Goal: Find specific page/section: Find specific page/section

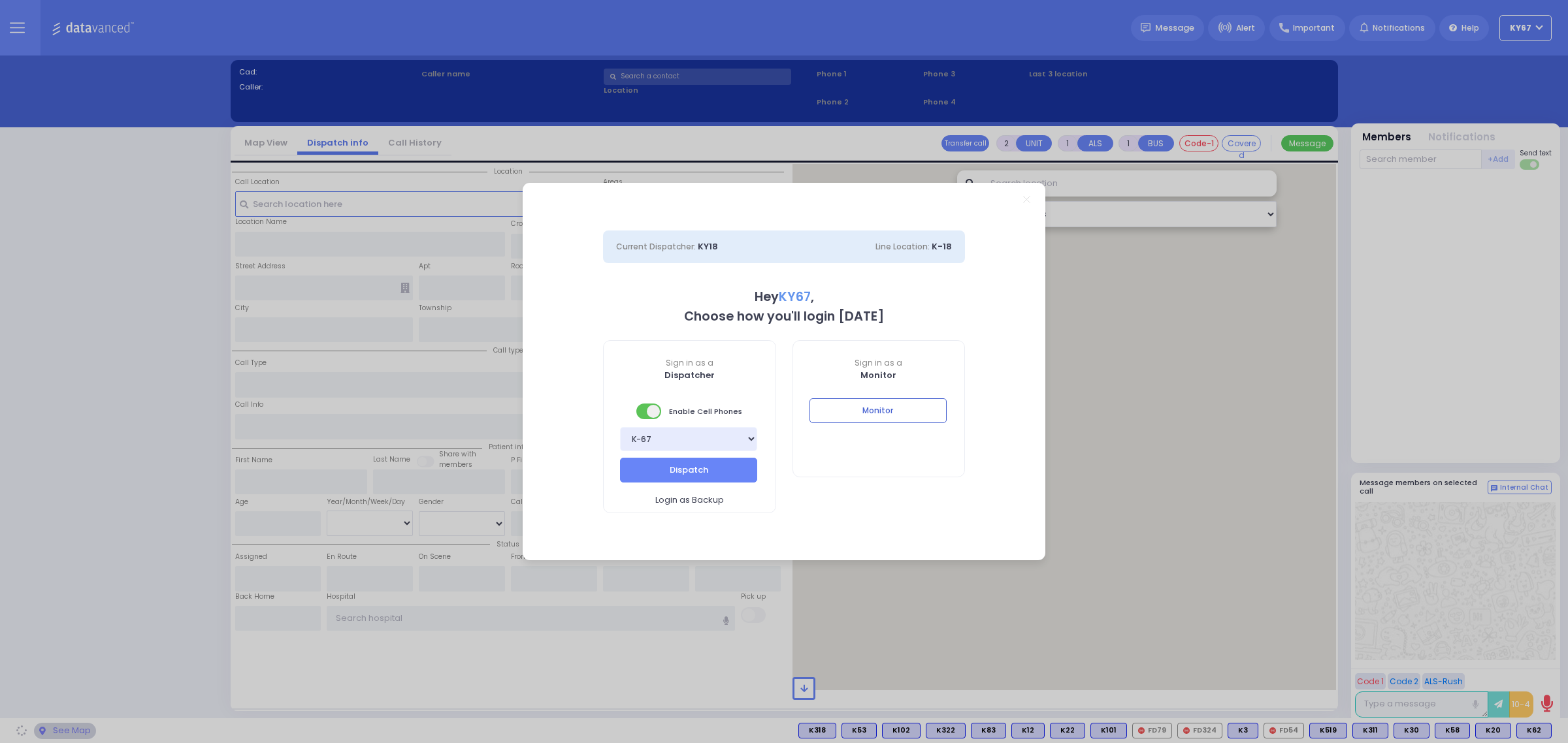
select select "9"
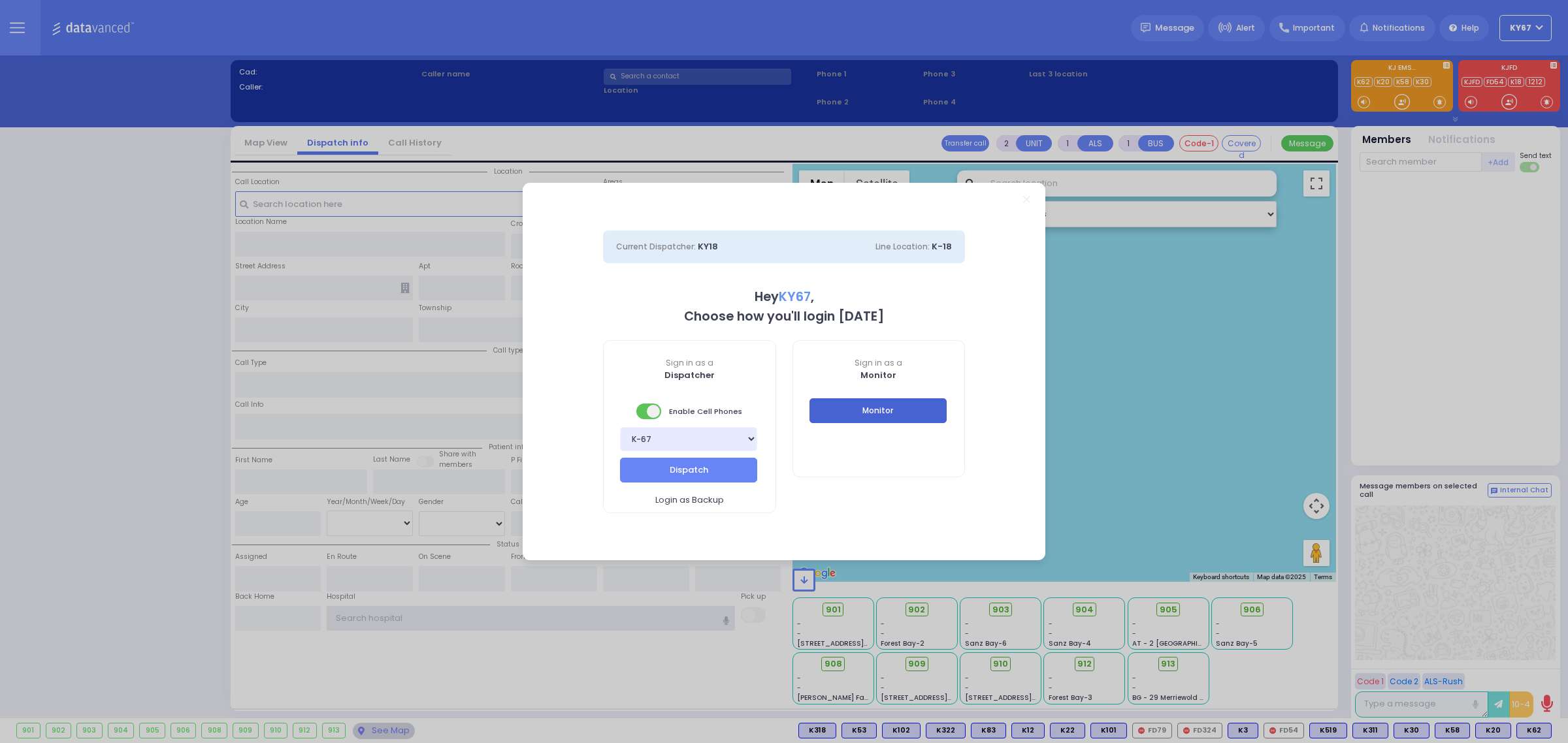
type input "Ky67"
click at [925, 416] on button "Monitor" at bounding box center [878, 410] width 137 height 25
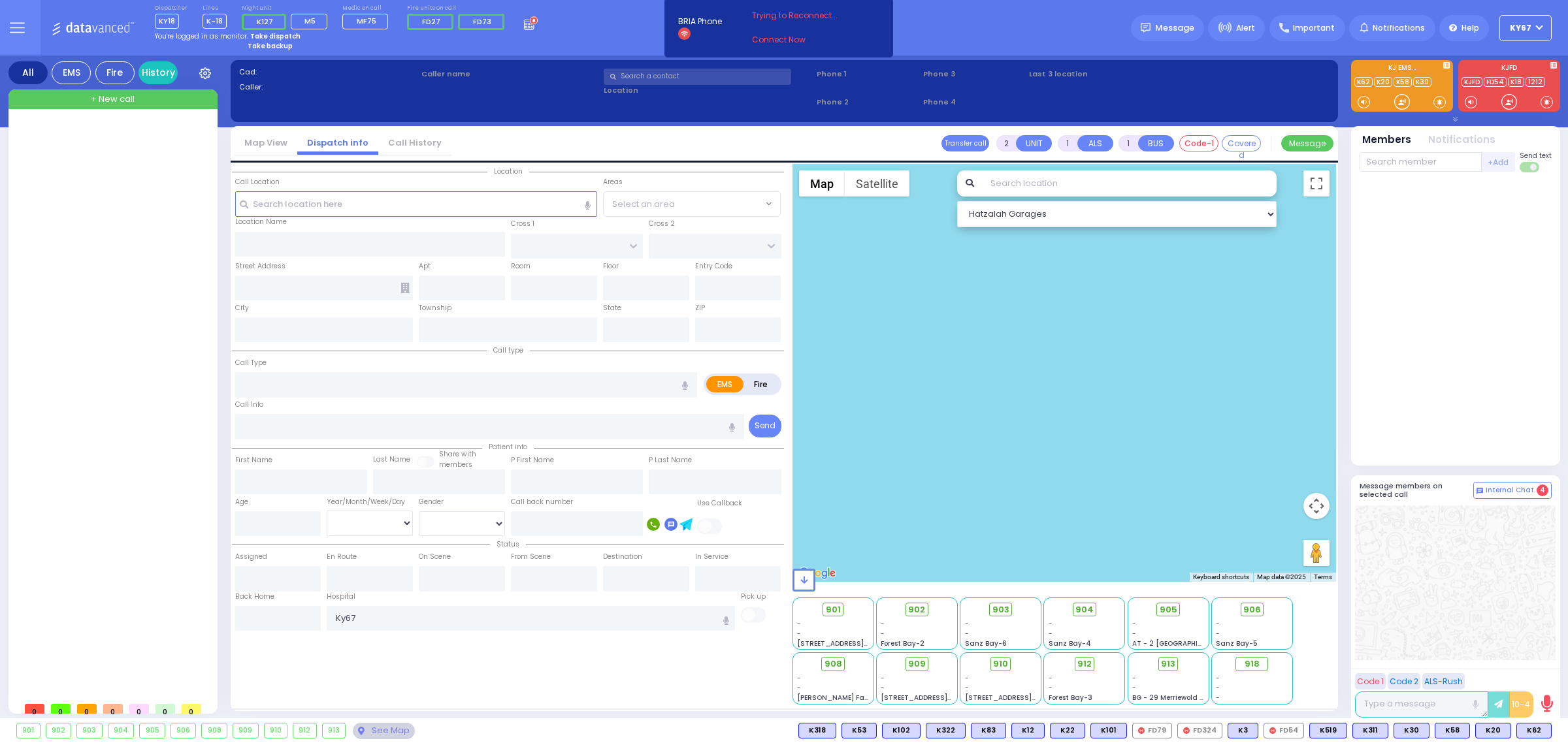
click at [11, 17] on button at bounding box center [17, 28] width 47 height 56
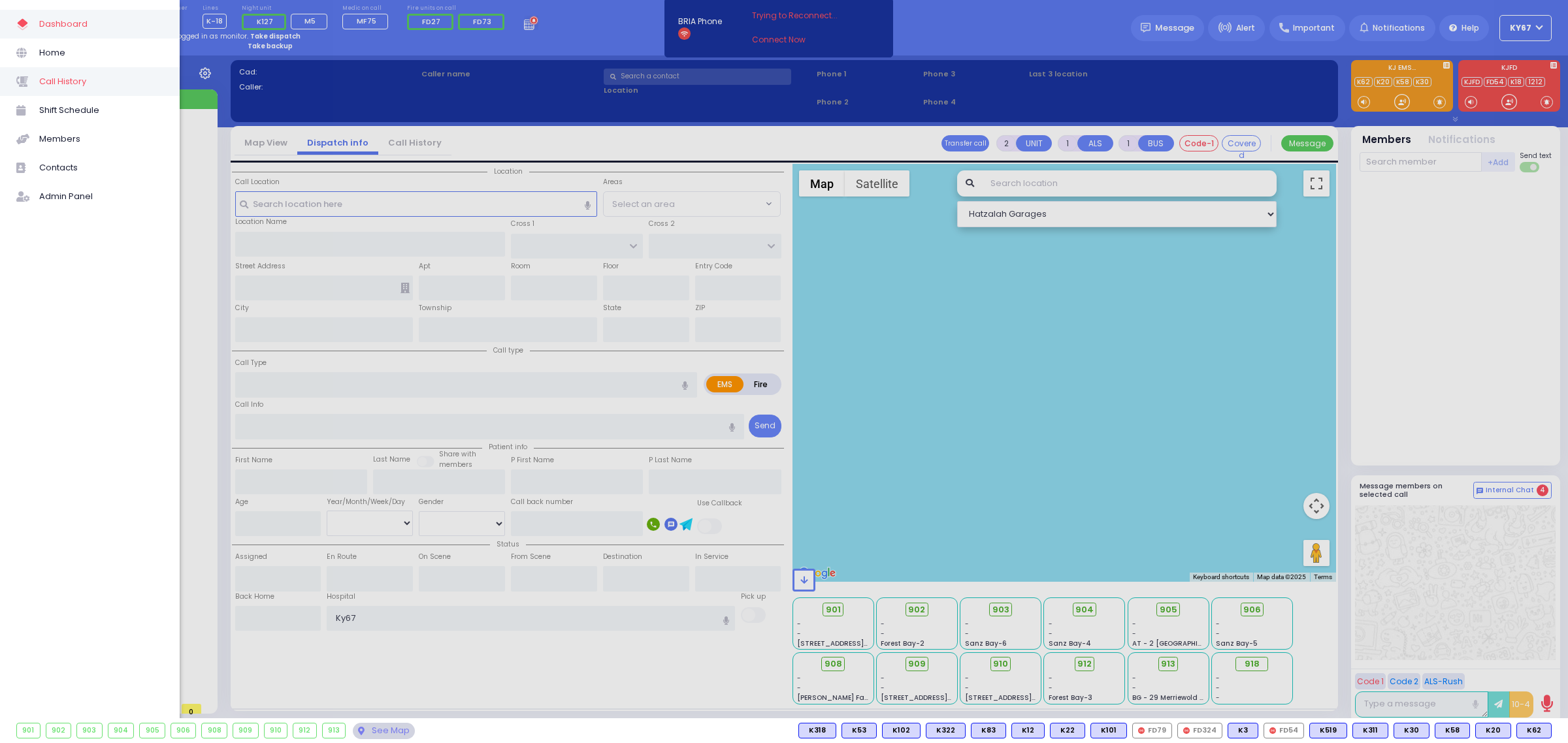
click at [63, 81] on span "Call History" at bounding box center [101, 81] width 124 height 17
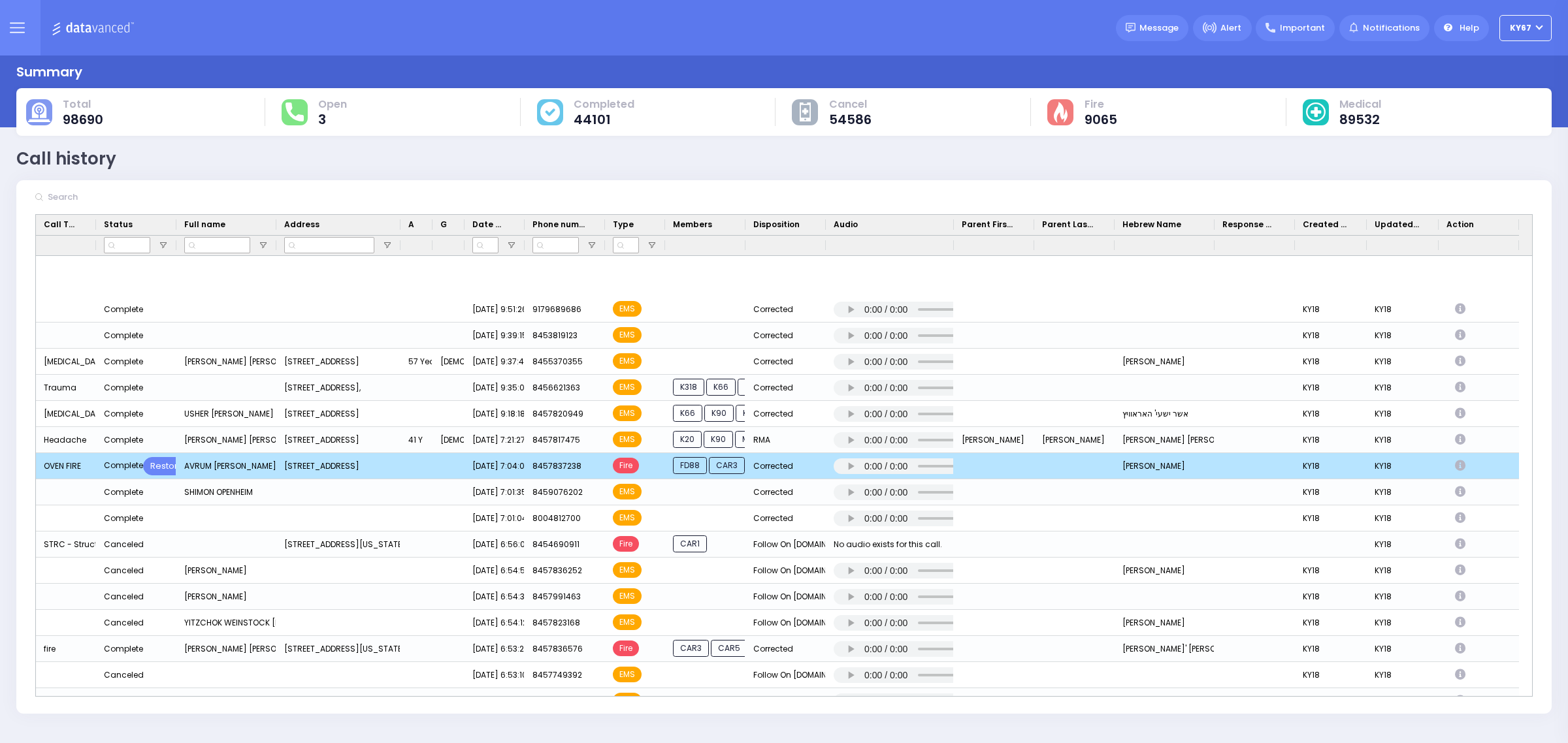
scroll to position [3673, 0]
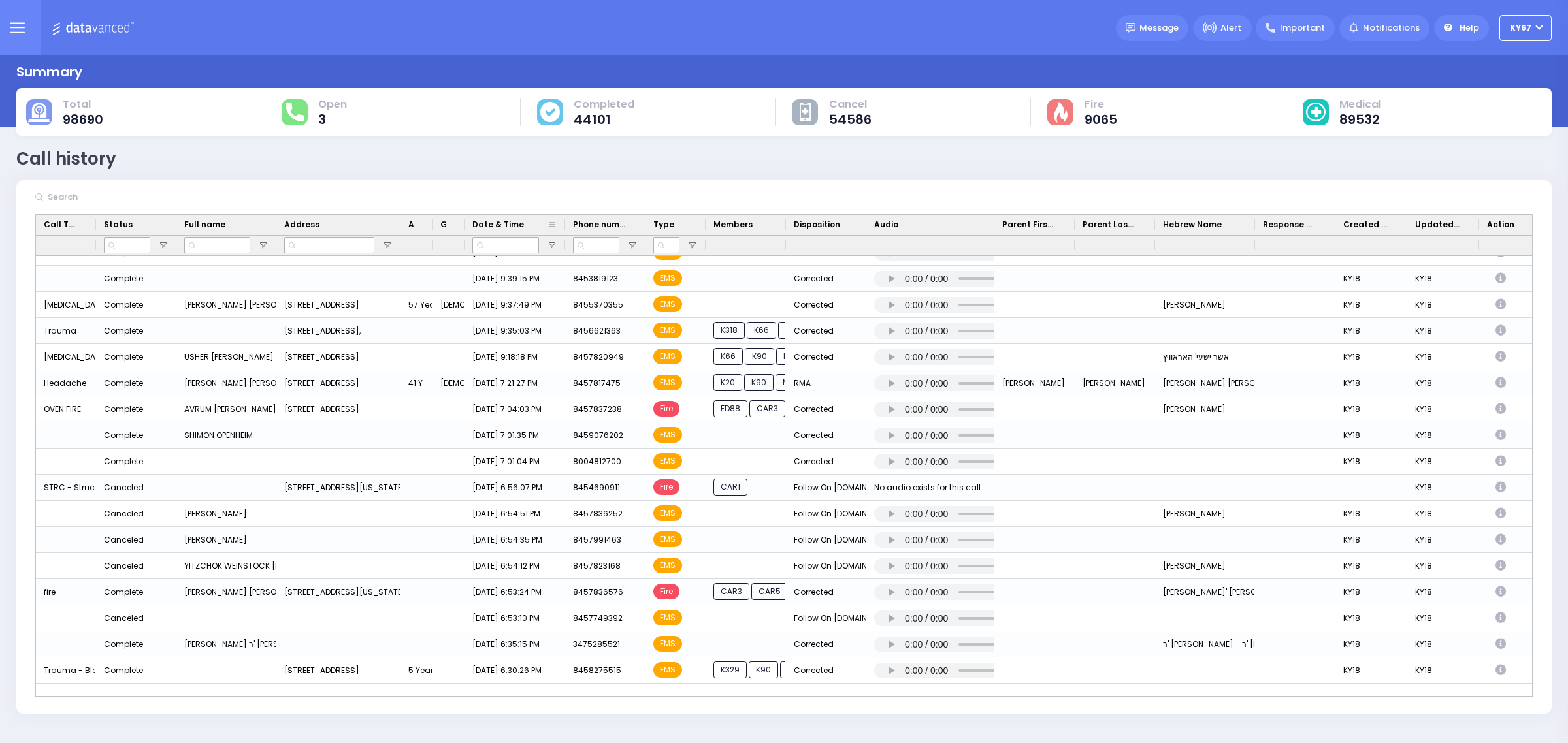
drag, startPoint x: 522, startPoint y: 224, endPoint x: 563, endPoint y: 223, distance: 41.0
click at [563, 223] on div at bounding box center [565, 225] width 5 height 20
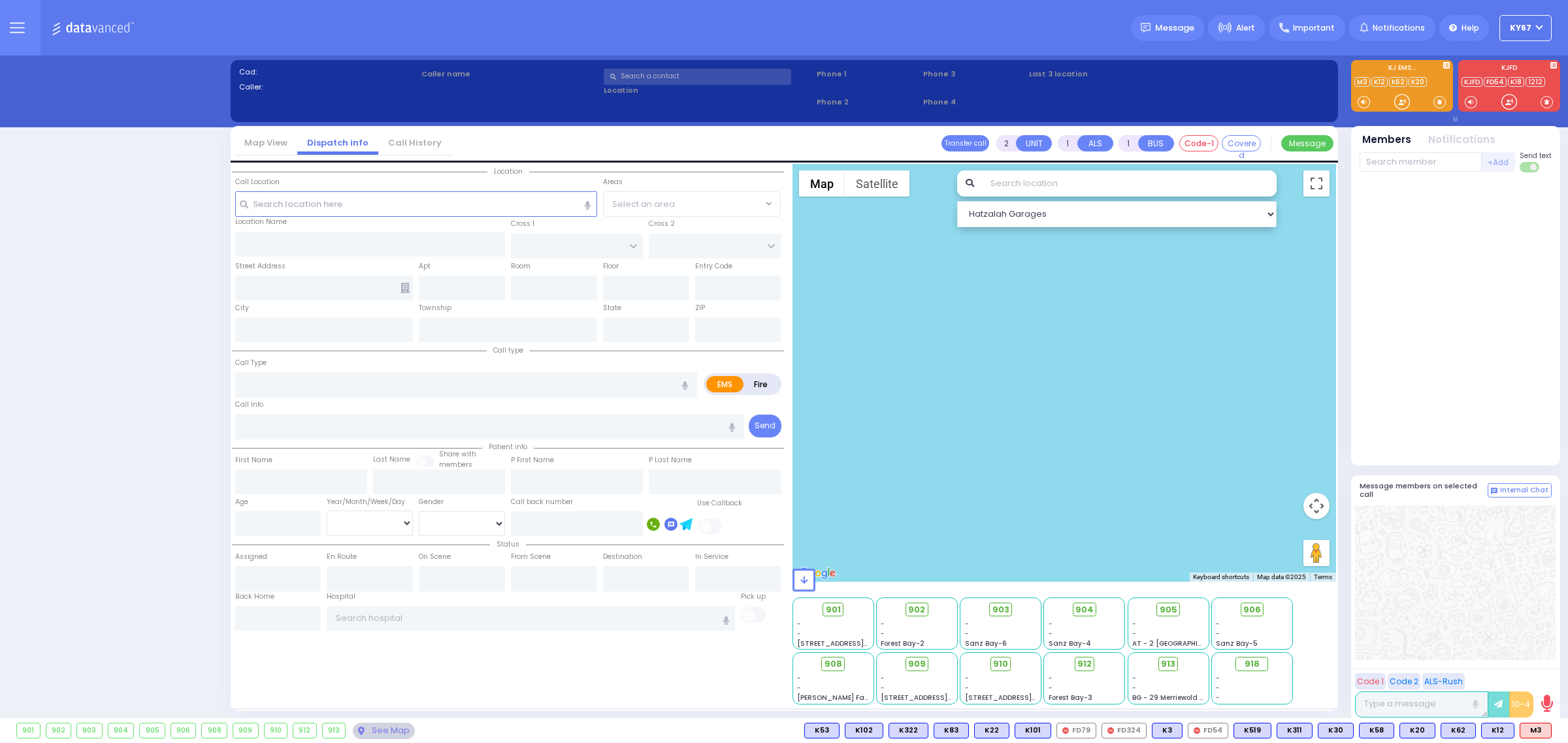
select select "9"
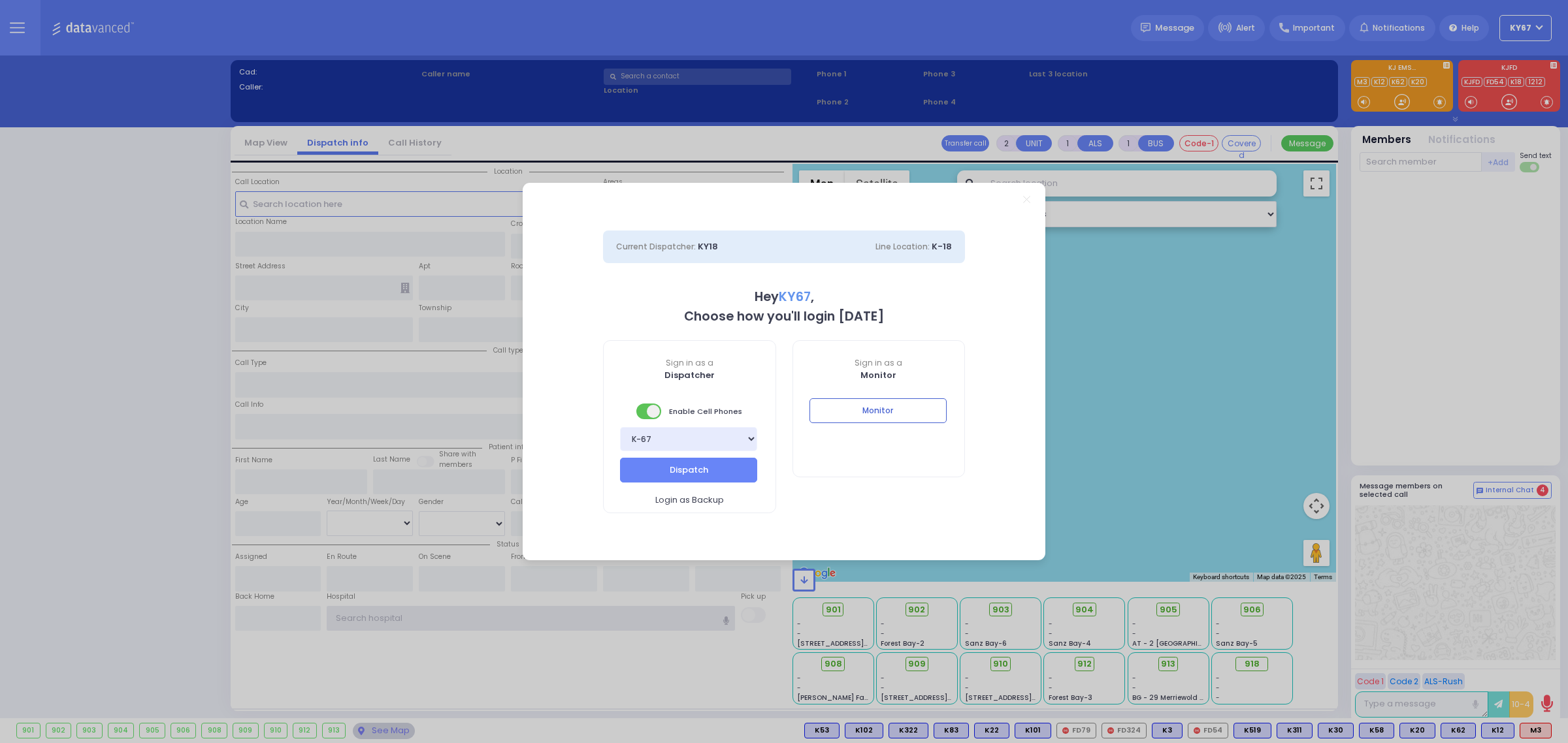
type input "Ky67"
click at [882, 393] on div "Sign in as a Monitor Monitor" at bounding box center [879, 409] width 173 height 137
drag, startPoint x: 882, startPoint y: 394, endPoint x: 883, endPoint y: 401, distance: 7.1
click at [882, 396] on div "Sign in as a Monitor Monitor" at bounding box center [879, 409] width 173 height 137
click at [884, 403] on button "Monitor" at bounding box center [878, 410] width 137 height 25
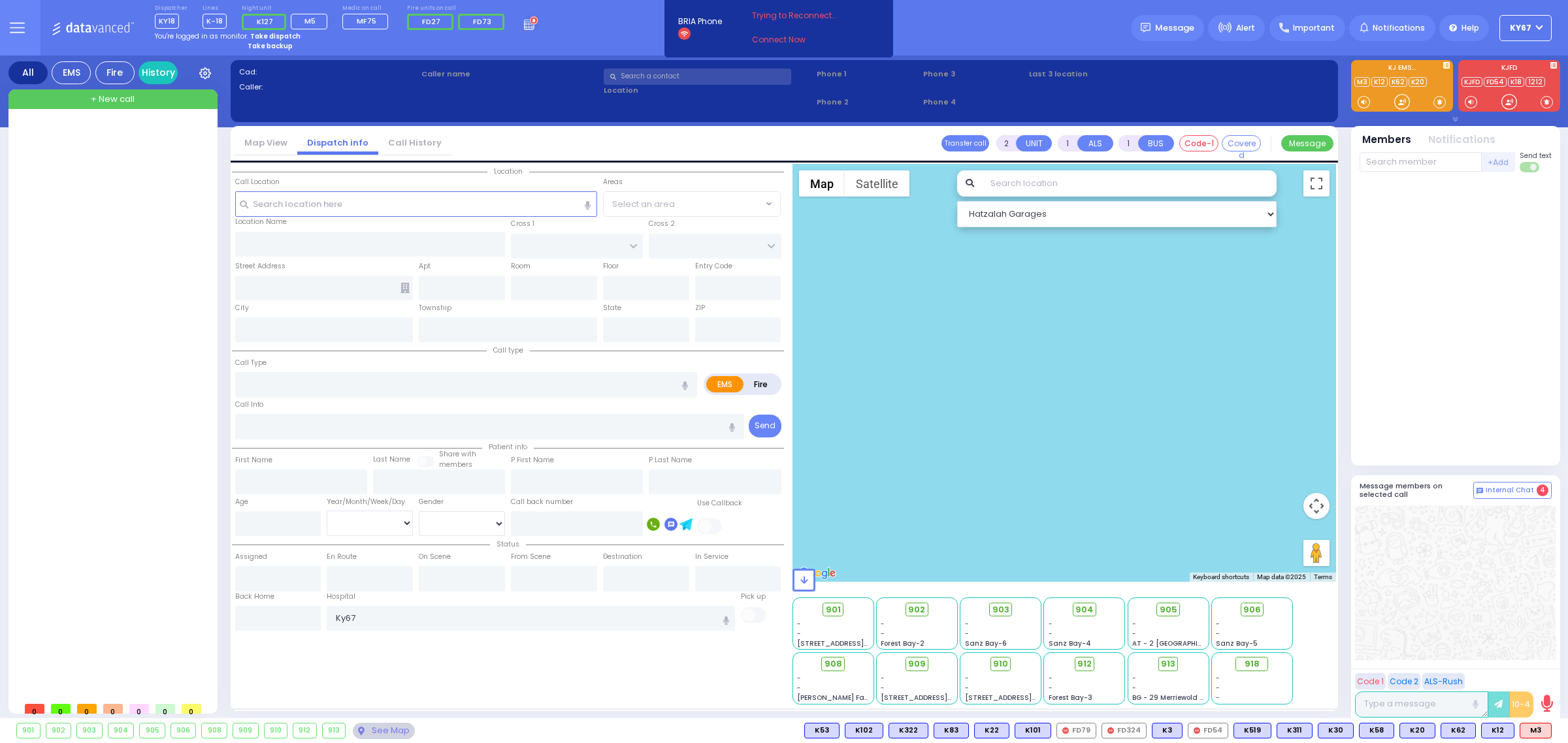
click at [32, 25] on button at bounding box center [17, 28] width 47 height 56
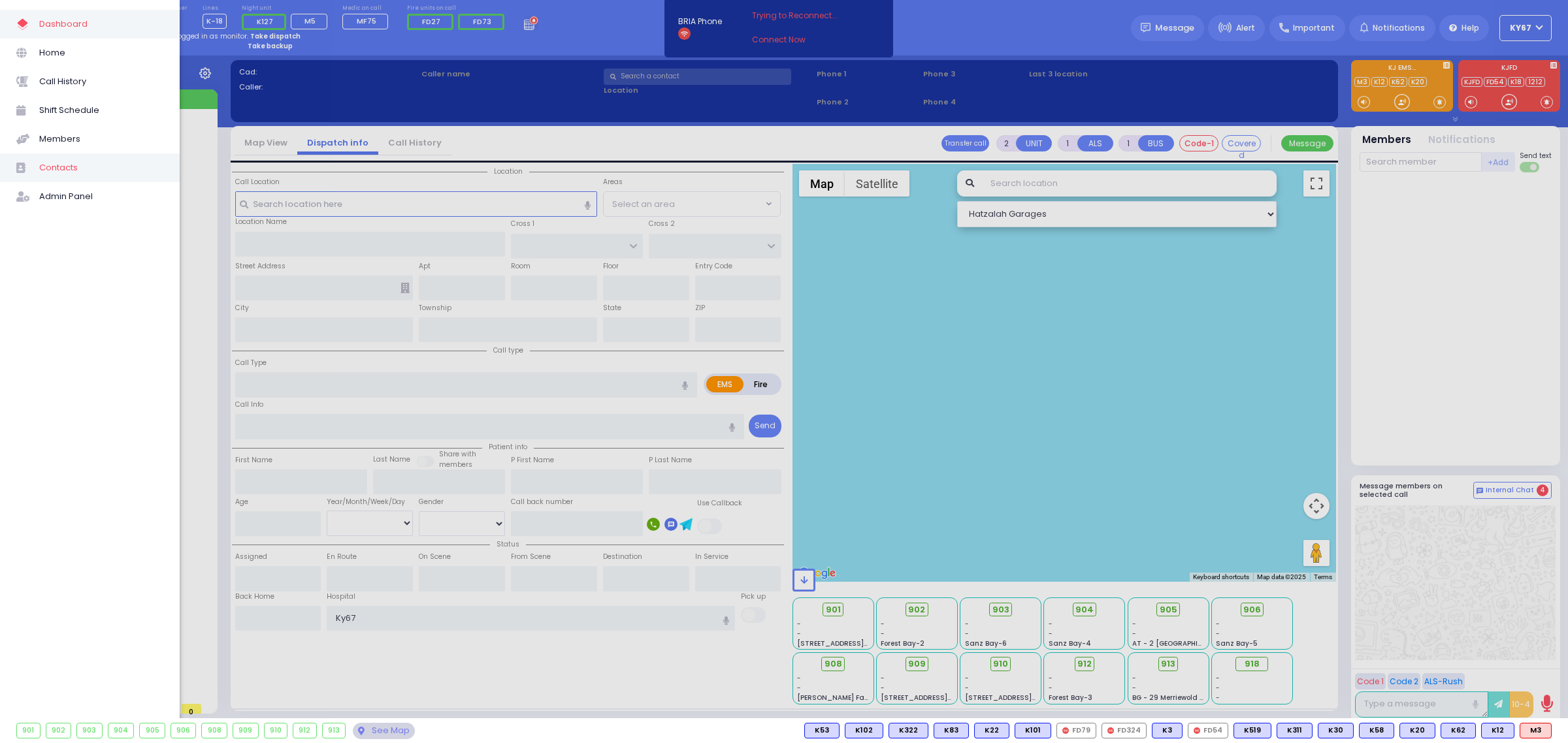
click at [75, 159] on span "Contacts" at bounding box center [101, 167] width 124 height 17
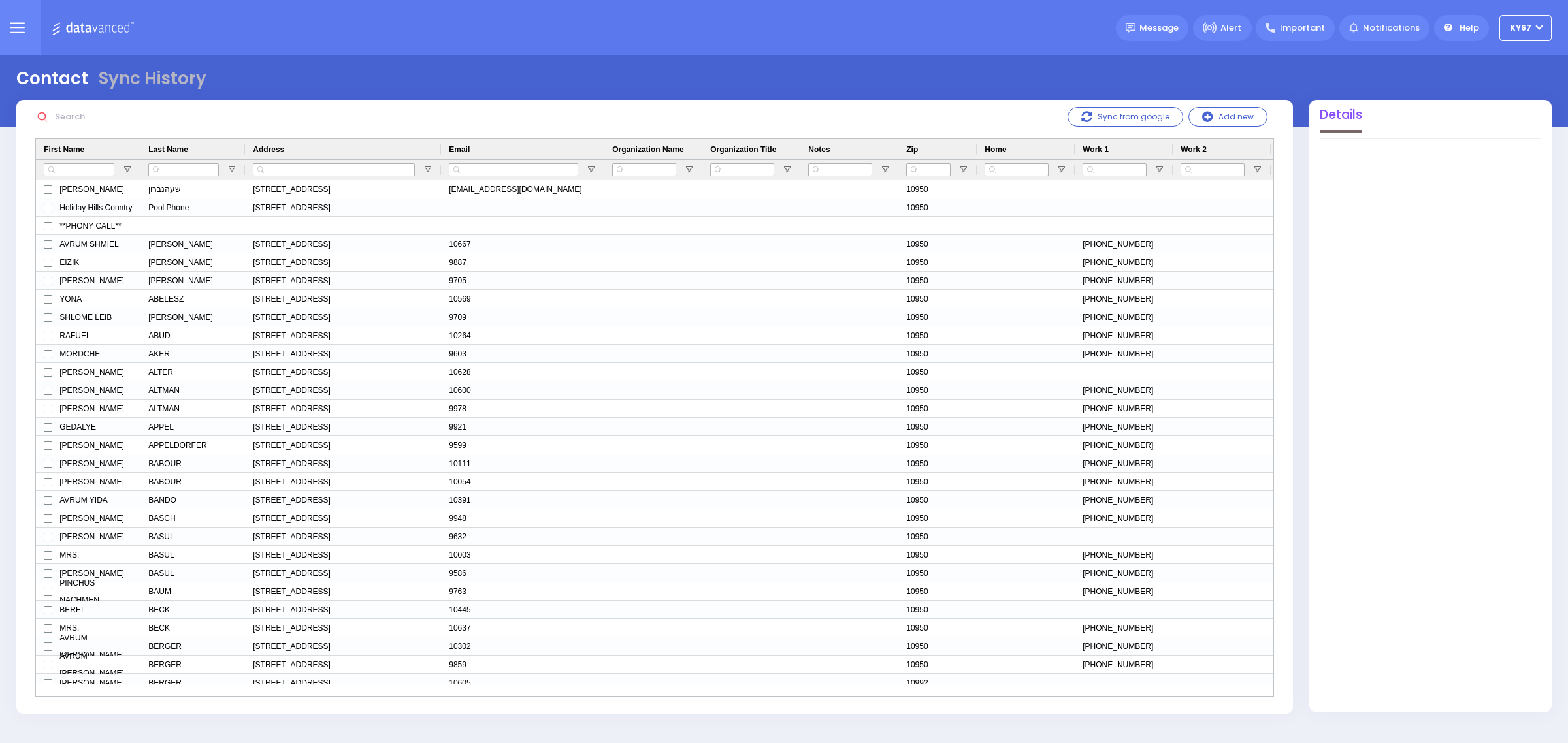
click at [99, 115] on input "text" at bounding box center [148, 117] width 196 height 25
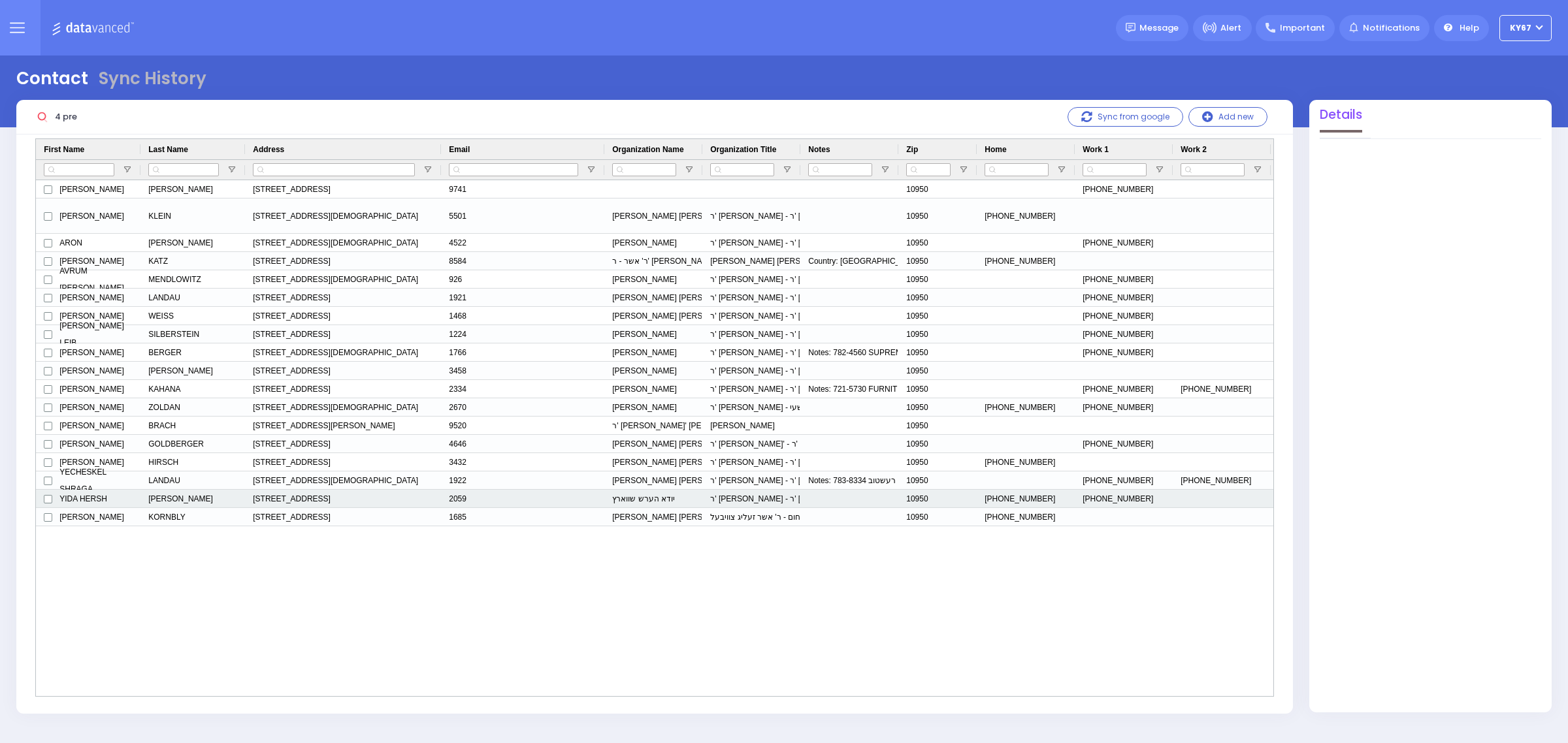
type input "4 pre"
click at [729, 500] on div "ר' אלימלך - ר' דוד כהן" at bounding box center [751, 499] width 98 height 18
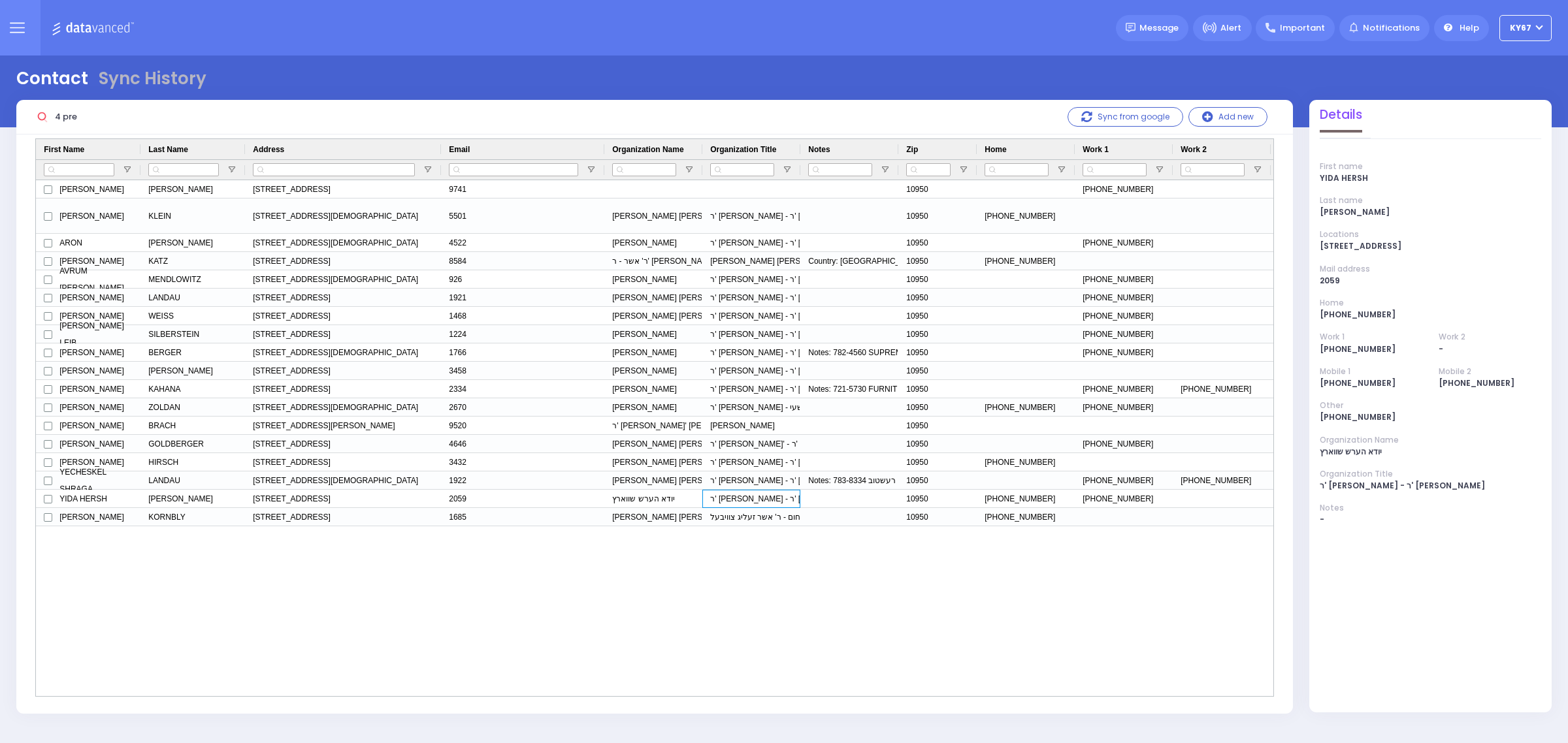
click at [20, 26] on icon at bounding box center [17, 28] width 15 height 15
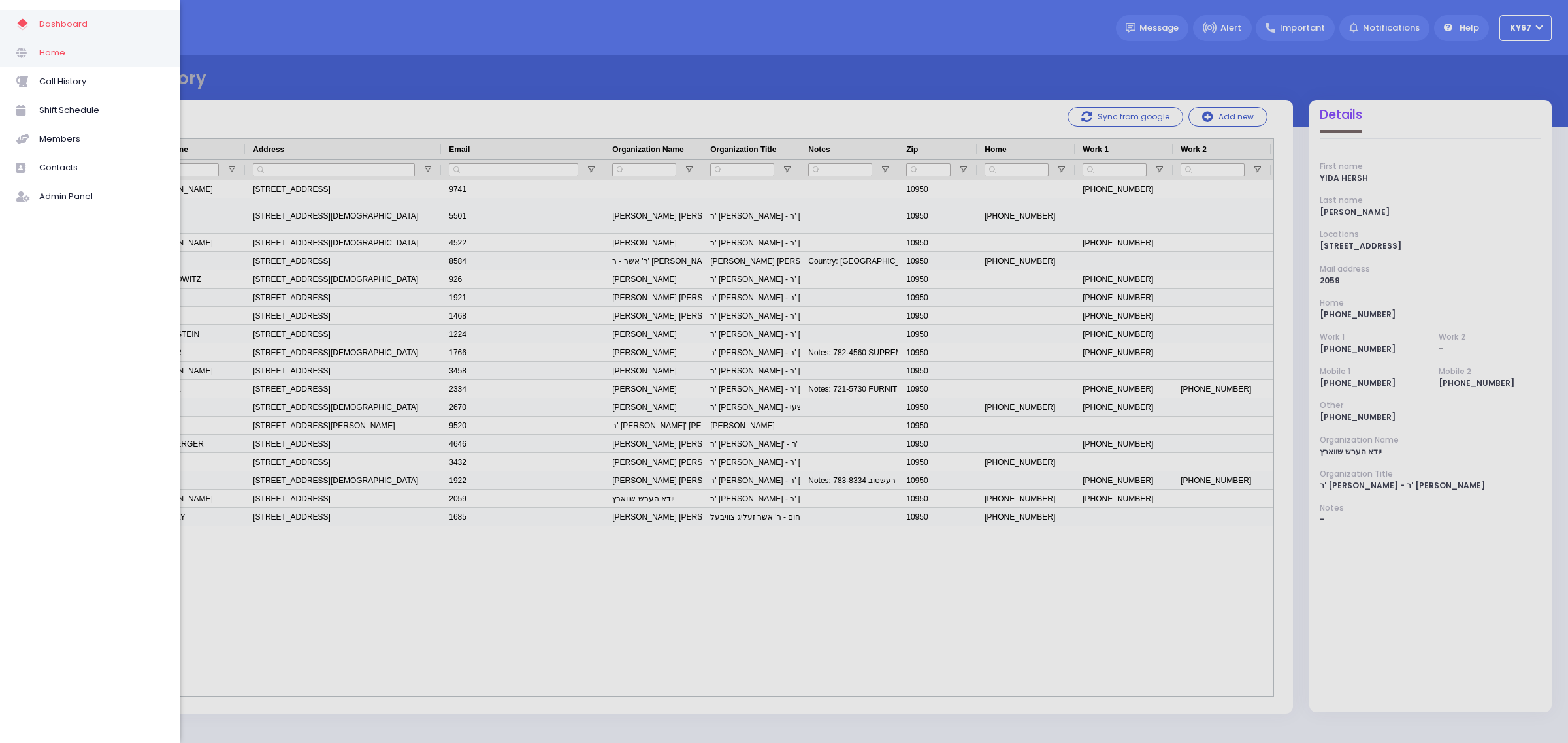
click at [43, 50] on span "Home" at bounding box center [101, 52] width 124 height 17
